Goal: Navigation & Orientation: Find specific page/section

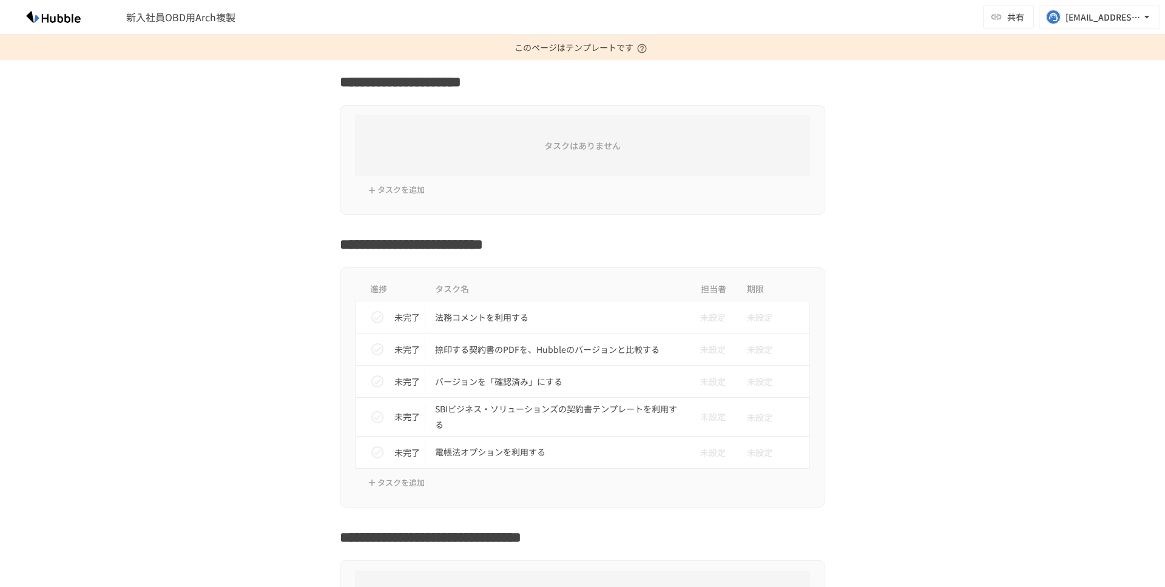
scroll to position [562, 0]
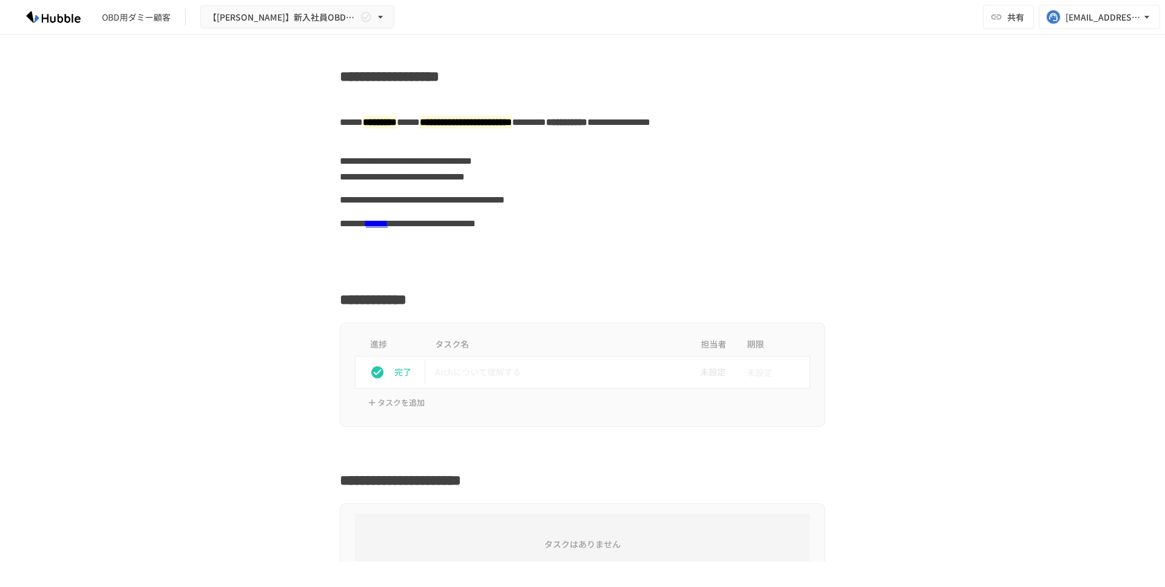
scroll to position [220, 0]
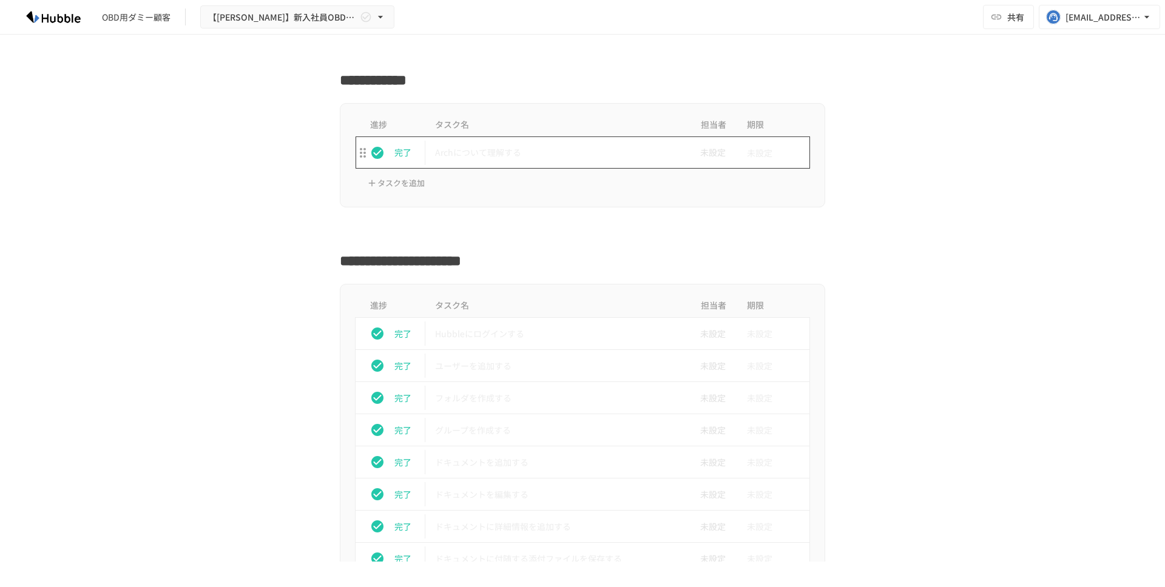
click at [457, 149] on p "Archについて理解する" at bounding box center [557, 152] width 244 height 15
click at [466, 145] on p "Archについて理解する" at bounding box center [557, 152] width 244 height 15
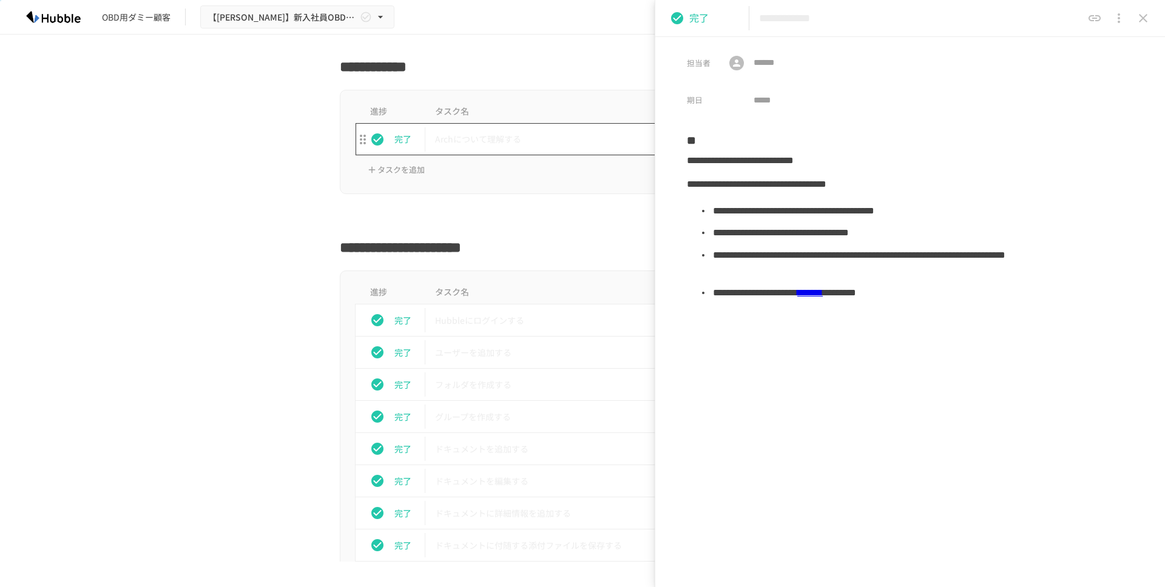
scroll to position [254, 0]
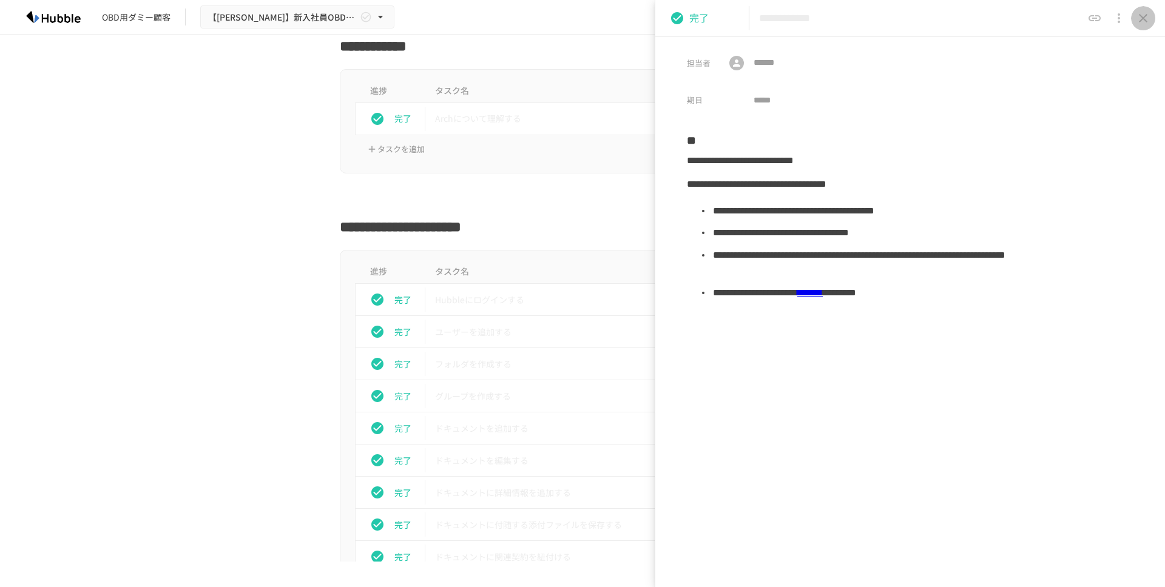
click at [1143, 16] on icon "close drawer" at bounding box center [1143, 18] width 15 height 15
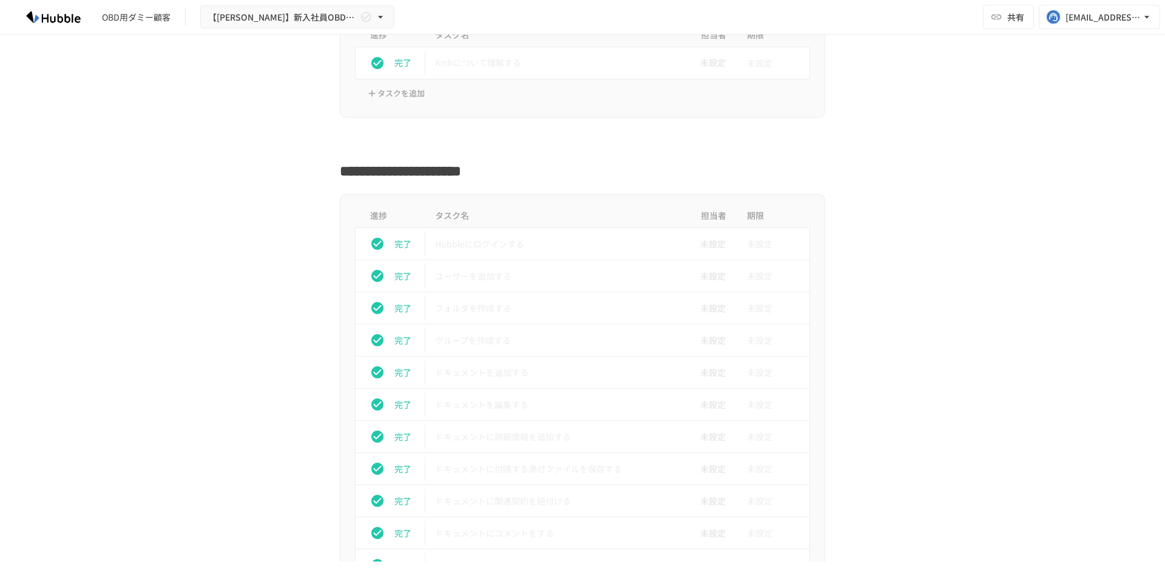
scroll to position [354, 0]
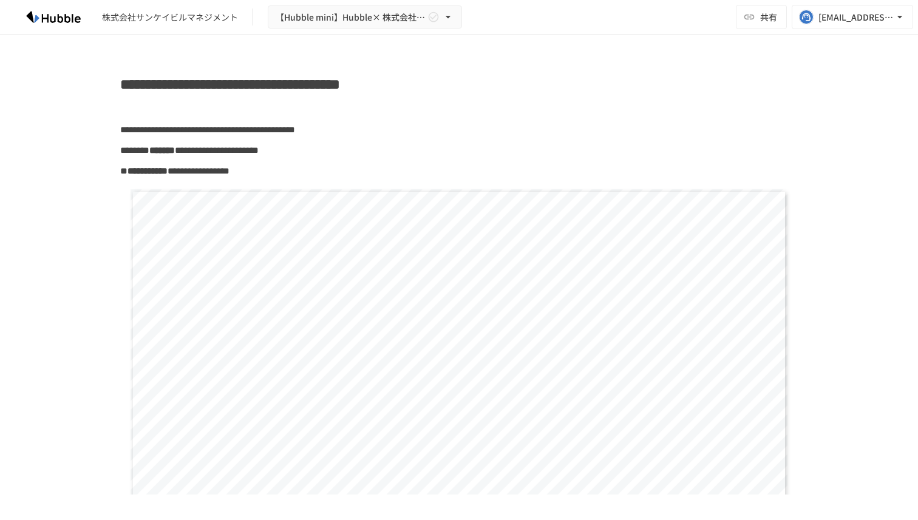
scroll to position [550, 0]
